Goal: Book appointment/travel/reservation

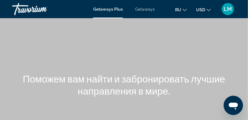
click at [144, 10] on span "Getaways" at bounding box center [145, 9] width 20 height 5
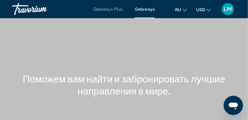
click at [145, 8] on span "Getaways" at bounding box center [145, 9] width 20 height 5
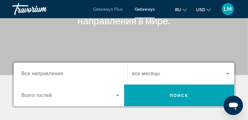
scroll to position [82, 0]
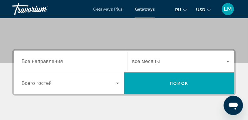
click at [39, 61] on span "Все направления" at bounding box center [43, 61] width 42 height 5
click at [39, 61] on input "Destination Все направления" at bounding box center [71, 61] width 98 height 7
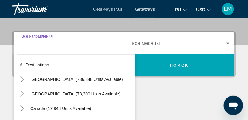
scroll to position [112, 0]
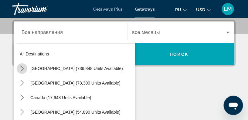
click at [22, 66] on icon "Toggle United States (736,848 units available) submenu" at bounding box center [21, 68] width 3 height 6
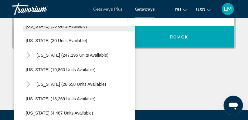
scroll to position [100, 0]
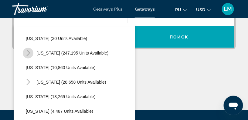
click at [29, 53] on icon "Toggle Florida (247,195 units available) submenu" at bounding box center [28, 53] width 6 height 6
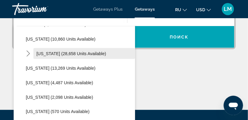
scroll to position [210, 0]
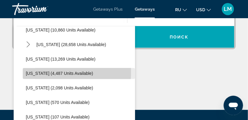
click at [44, 72] on span "[US_STATE] (4,487 units available)" at bounding box center [59, 73] width 67 height 5
type input "**********"
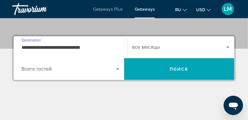
scroll to position [84, 0]
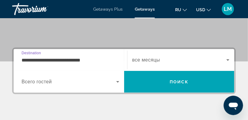
click at [117, 82] on icon "Search widget" at bounding box center [117, 81] width 7 height 7
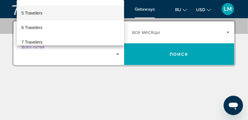
scroll to position [27, 0]
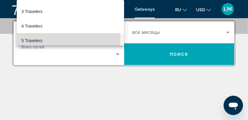
click at [43, 38] on mat-option "5 Travelers" at bounding box center [70, 40] width 107 height 15
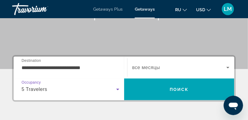
scroll to position [84, 0]
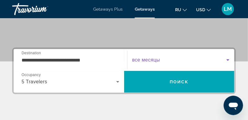
click at [227, 59] on icon "Search widget" at bounding box center [227, 60] width 3 height 2
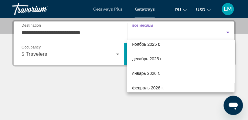
scroll to position [27, 0]
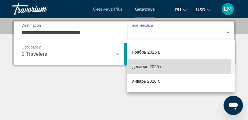
click at [153, 65] on span "декабрь 2025 г." at bounding box center [147, 66] width 30 height 7
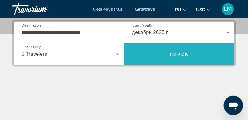
click at [178, 52] on span "Поиск" at bounding box center [178, 54] width 19 height 5
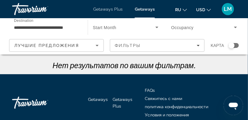
click at [156, 26] on icon "Search widget" at bounding box center [156, 27] width 7 height 7
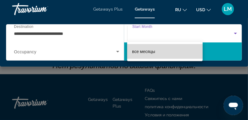
click at [164, 56] on mat-option "все месяцы" at bounding box center [164, 51] width 75 height 15
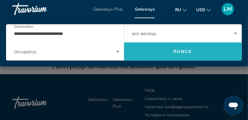
click at [182, 50] on span "Поиск" at bounding box center [182, 51] width 19 height 5
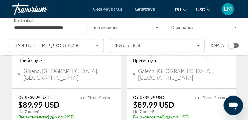
scroll to position [358, 0]
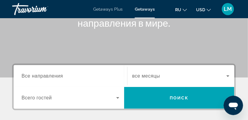
scroll to position [55, 0]
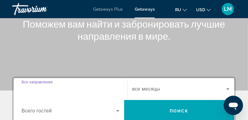
click at [43, 92] on input "Destination Все направления" at bounding box center [71, 89] width 98 height 7
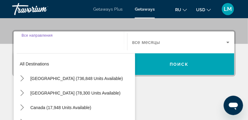
scroll to position [112, 0]
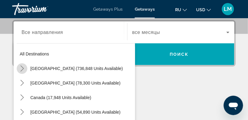
click at [22, 68] on icon "Toggle United States (736,848 units available) submenu" at bounding box center [22, 68] width 6 height 6
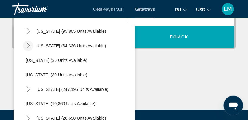
scroll to position [72, 0]
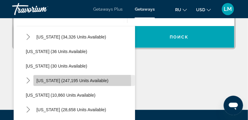
click at [43, 81] on span "[US_STATE] (247,195 units available)" at bounding box center [72, 80] width 72 height 5
type input "**********"
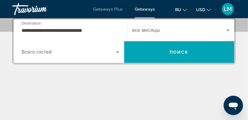
scroll to position [112, 0]
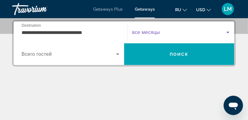
click at [226, 33] on icon "Search widget" at bounding box center [227, 32] width 7 height 7
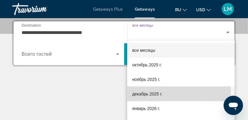
click at [141, 94] on span "декабрь 2025 г." at bounding box center [147, 93] width 30 height 7
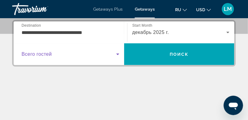
click at [117, 54] on icon "Search widget" at bounding box center [117, 55] width 3 height 2
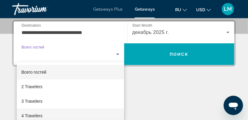
scroll to position [27, 0]
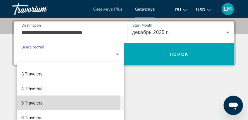
click at [30, 101] on span "5 Travelers" at bounding box center [32, 102] width 21 height 7
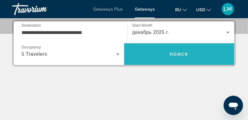
click at [178, 54] on span "Поиск" at bounding box center [178, 54] width 19 height 5
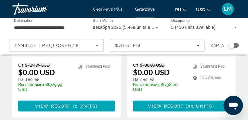
scroll to position [1378, 0]
